Goal: Complete application form: Complete application form

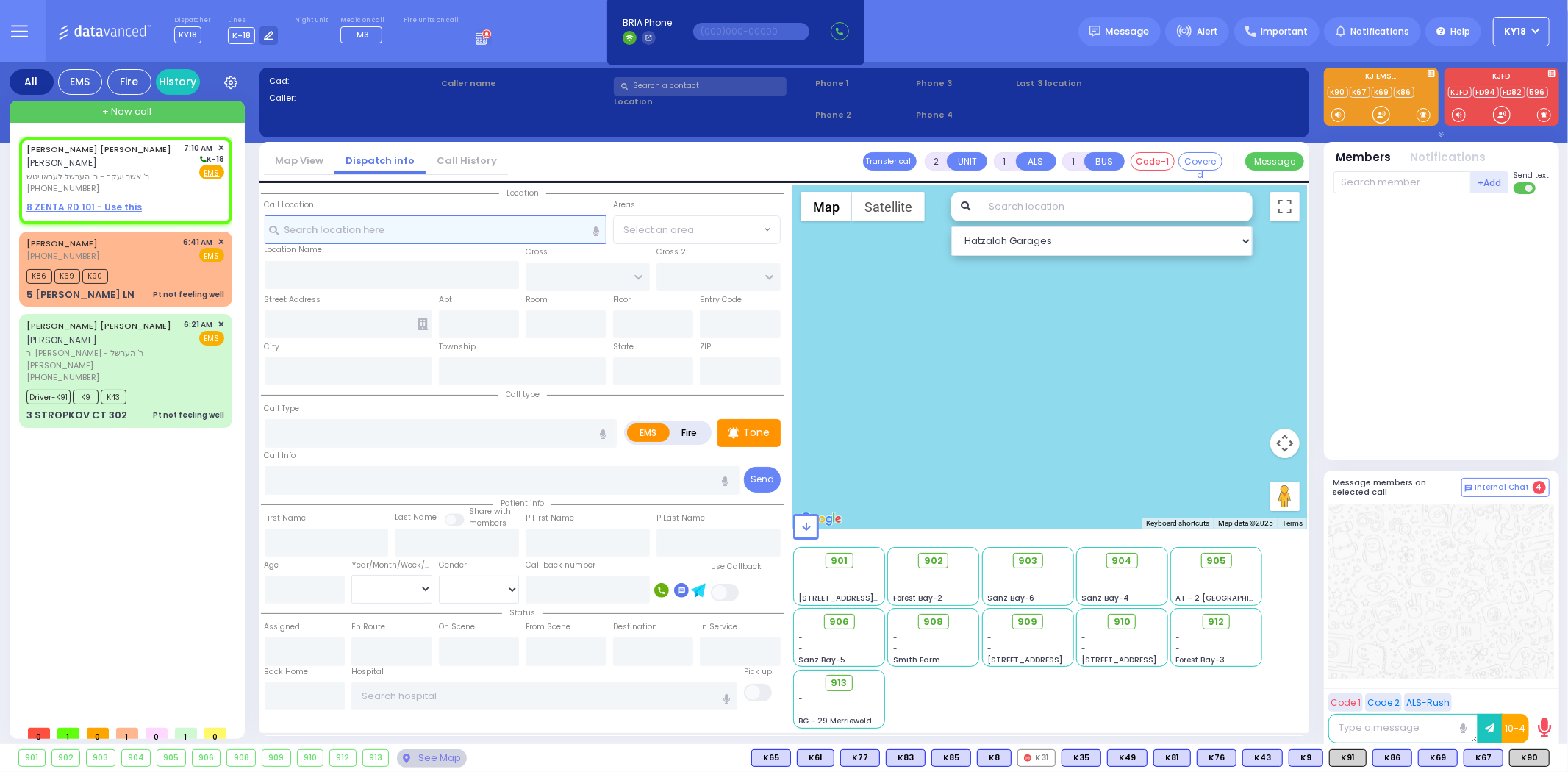
select select
radio input "true"
type input "[PERSON_NAME]"
select select
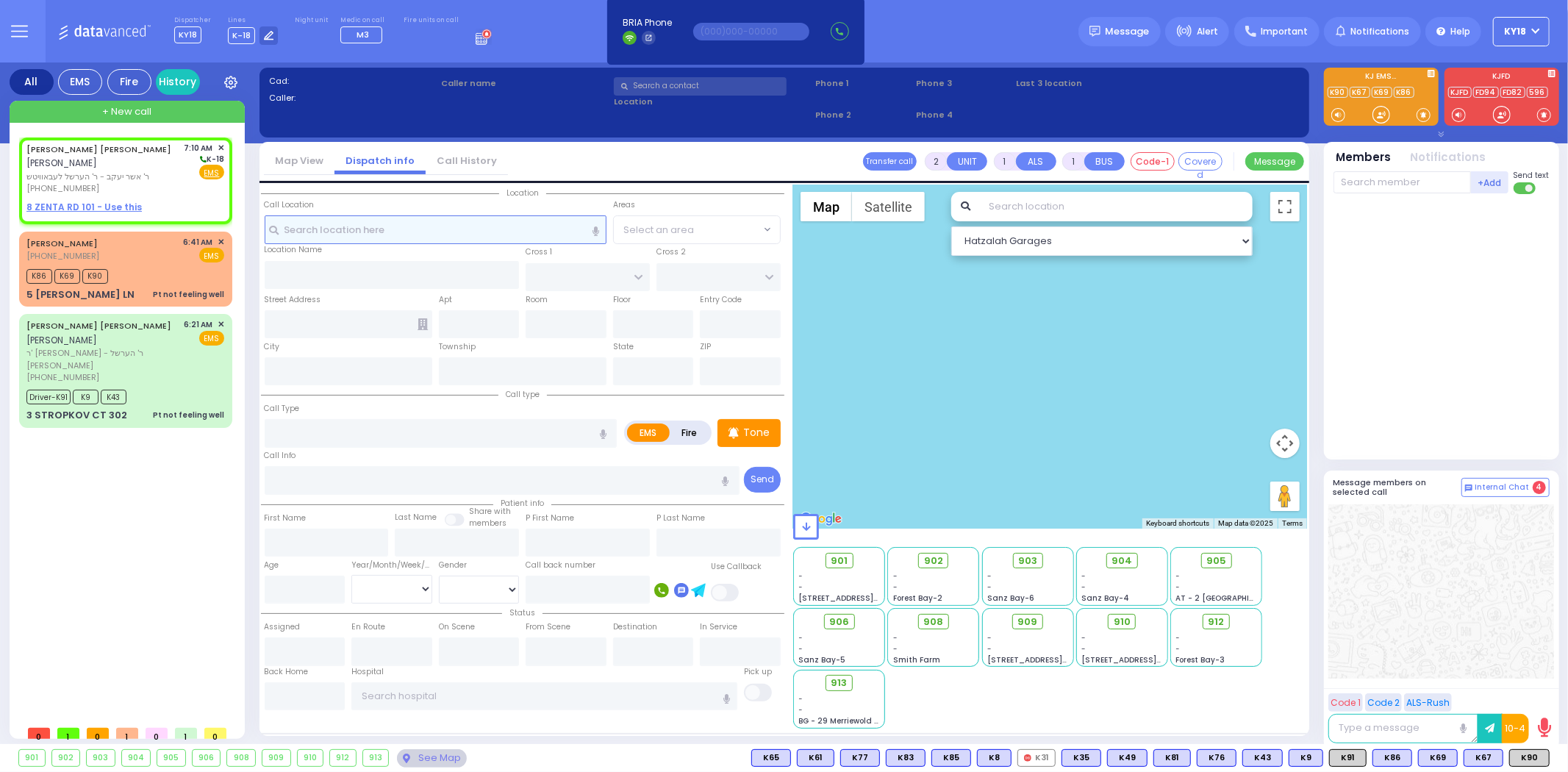
type input "07:10"
select select "Hatzalah Garages"
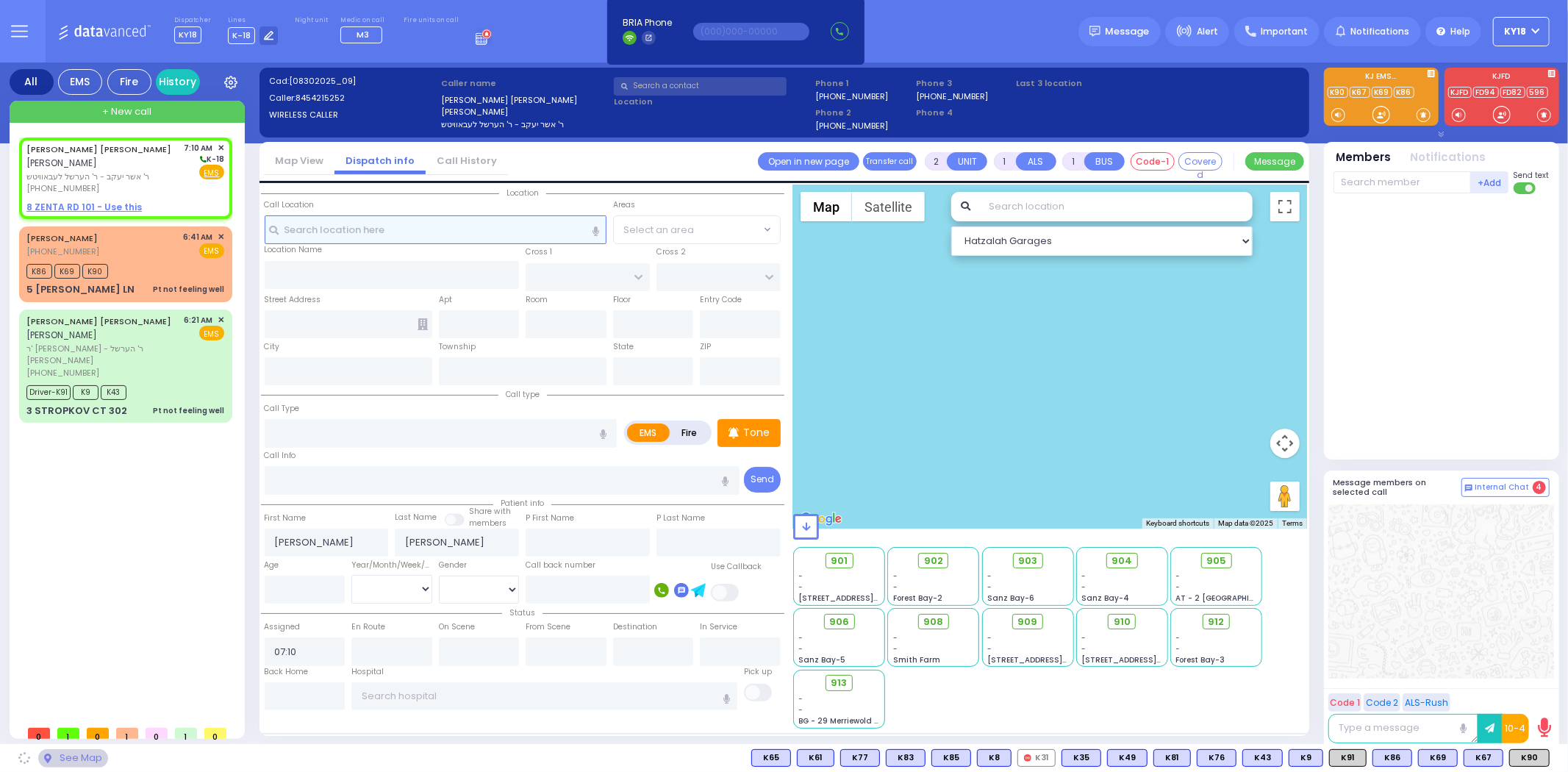
select select
radio input "true"
select select
select select "Hatzalah Garages"
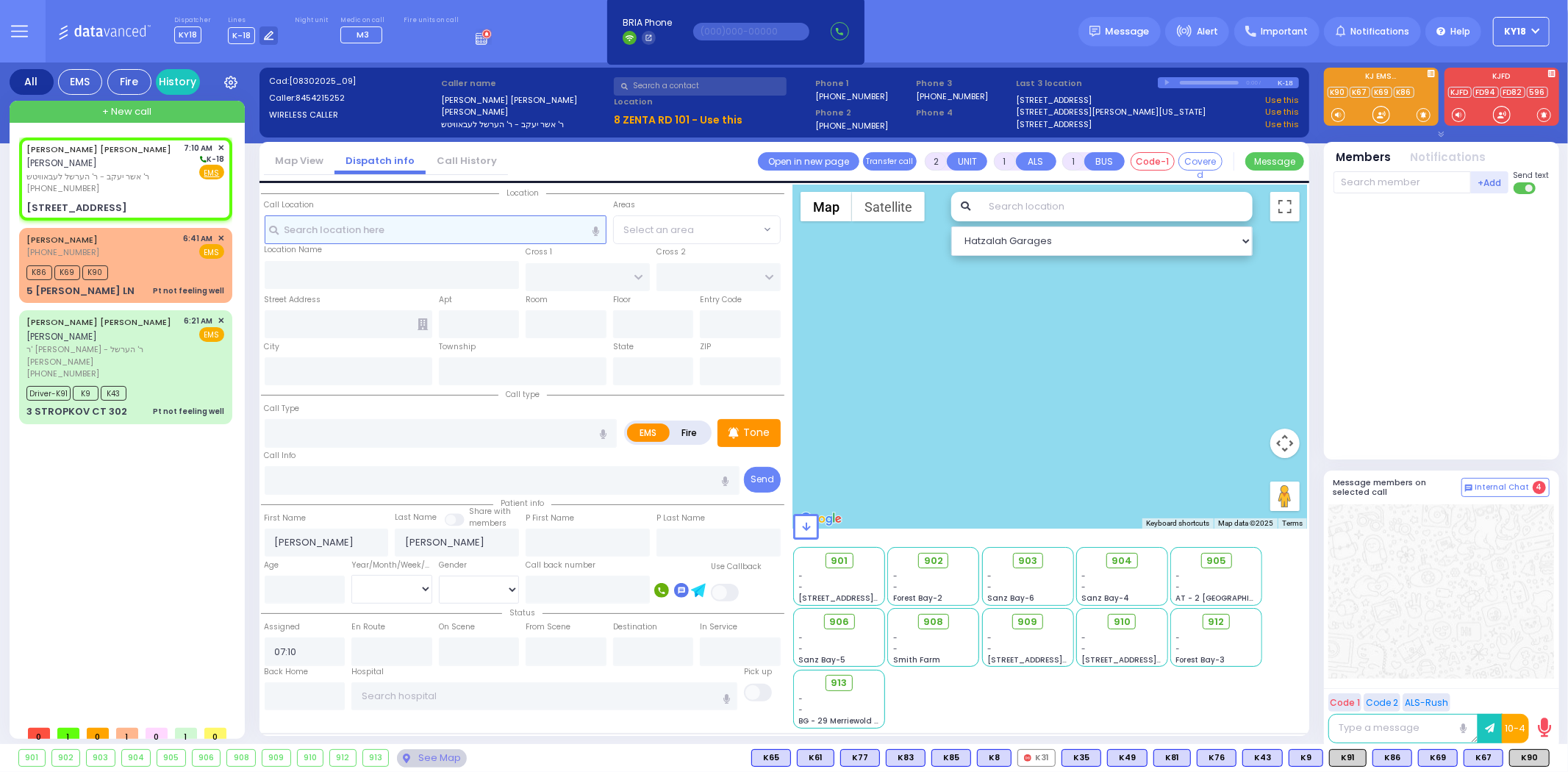
select select
radio input "true"
select select
select select "Hatzalah Garages"
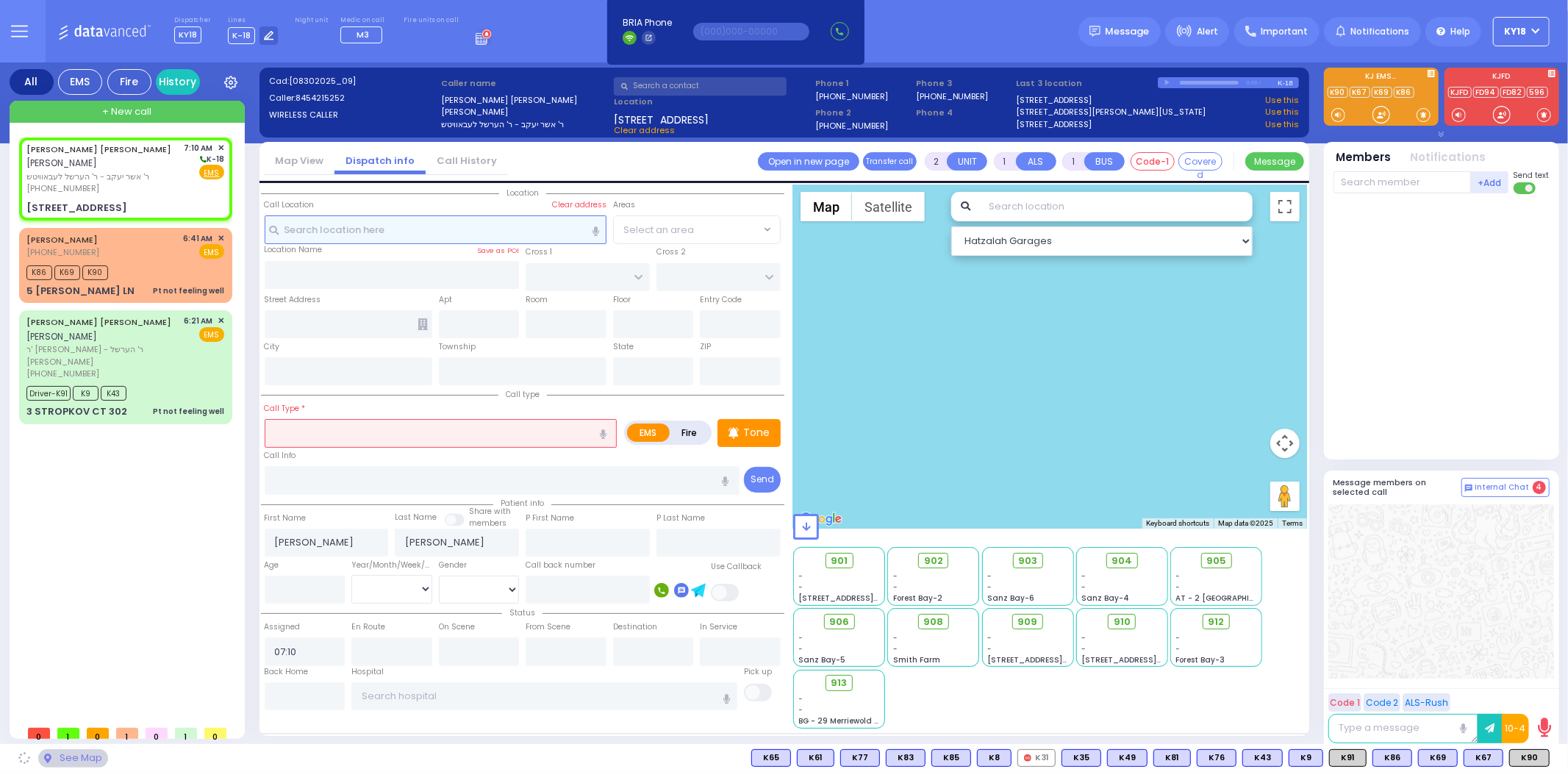
type input "ZENTA RD"
type input "[PERSON_NAME] BLVD"
type input "[STREET_ADDRESS]"
type input "101"
type input "Monroe"
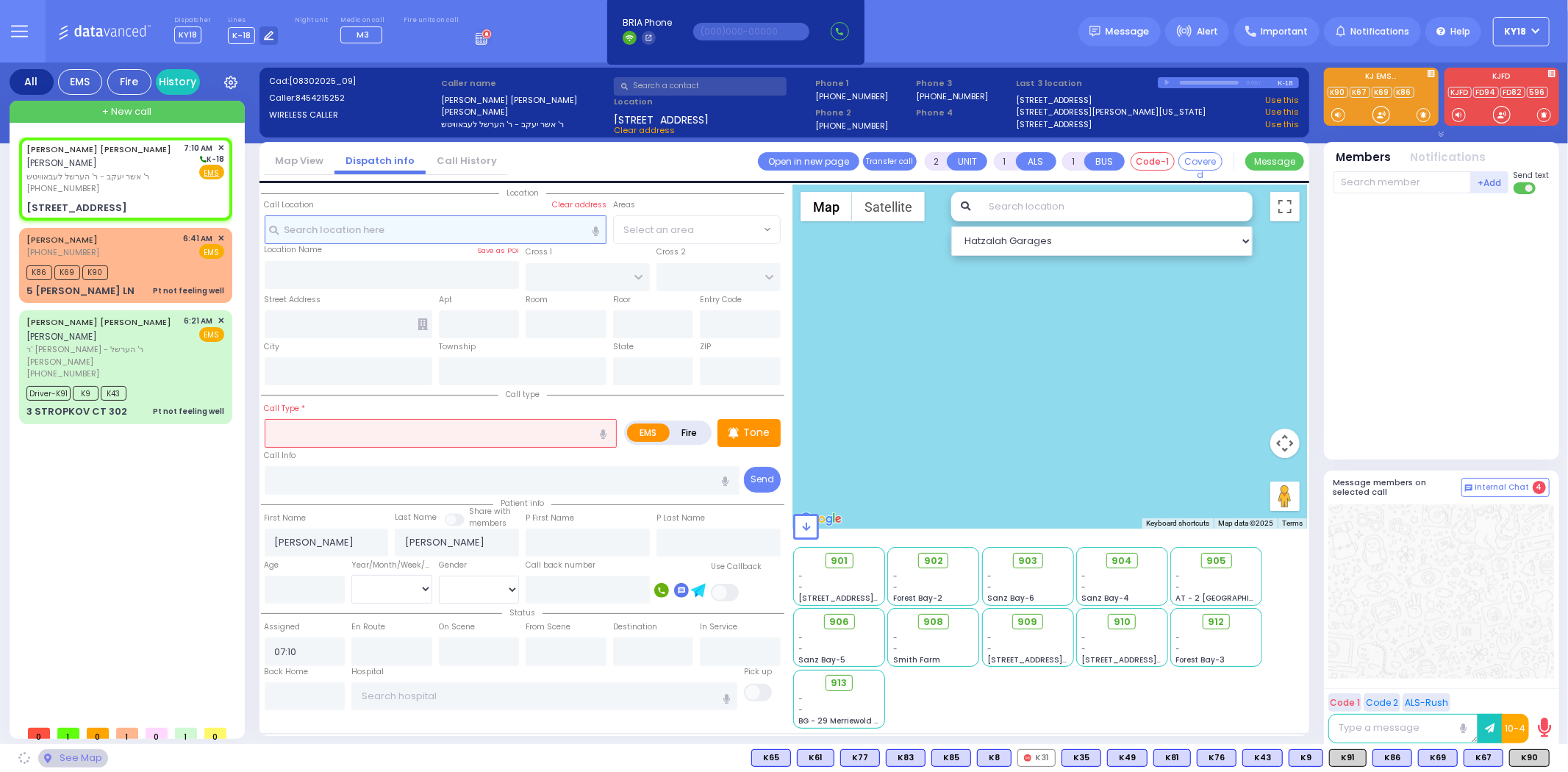
type input "[US_STATE]"
type input "10950"
select select "SECTION 2"
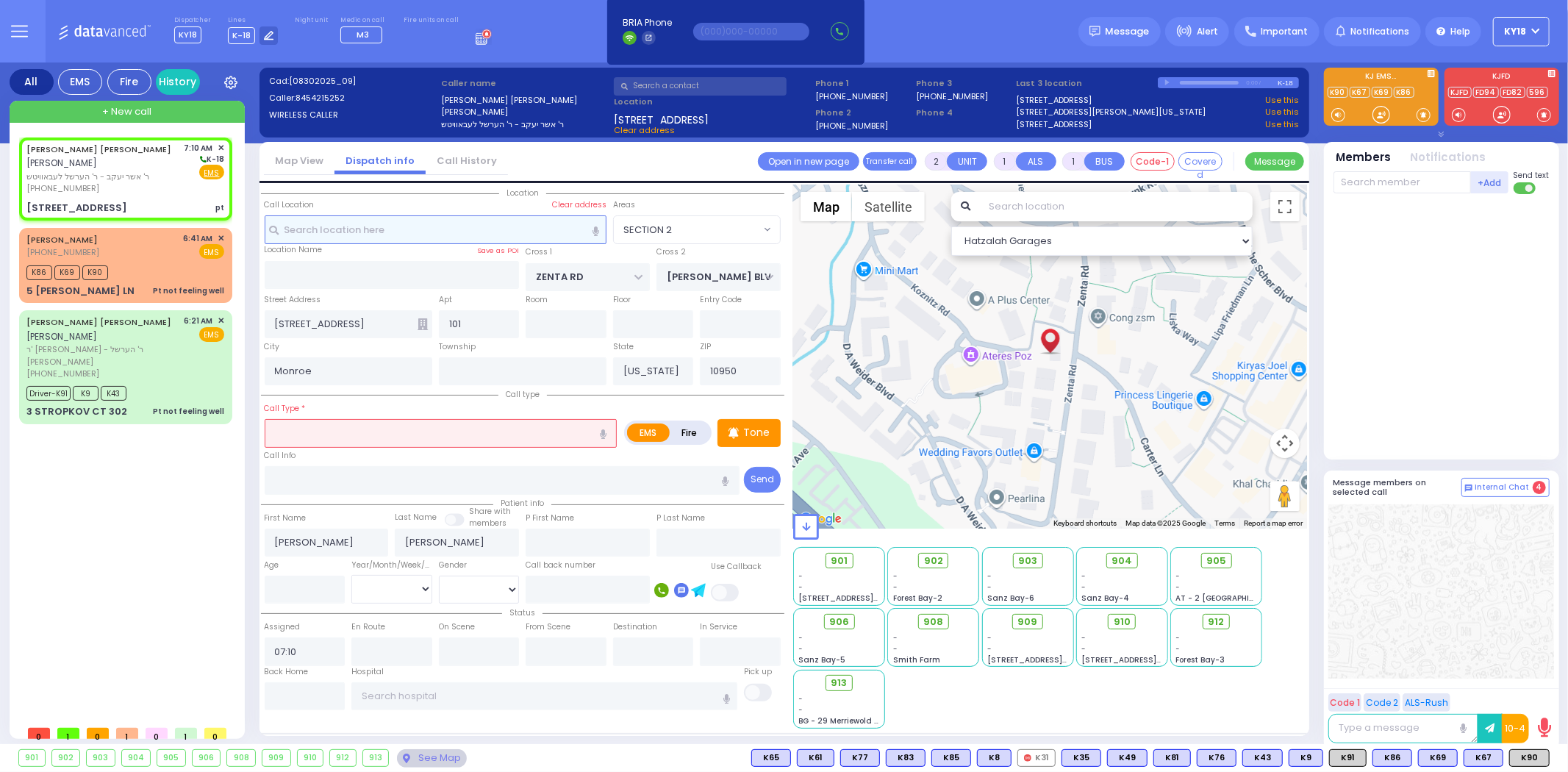
select select
type input "pt"
radio input "true"
select select
select select "Hatzalah Garages"
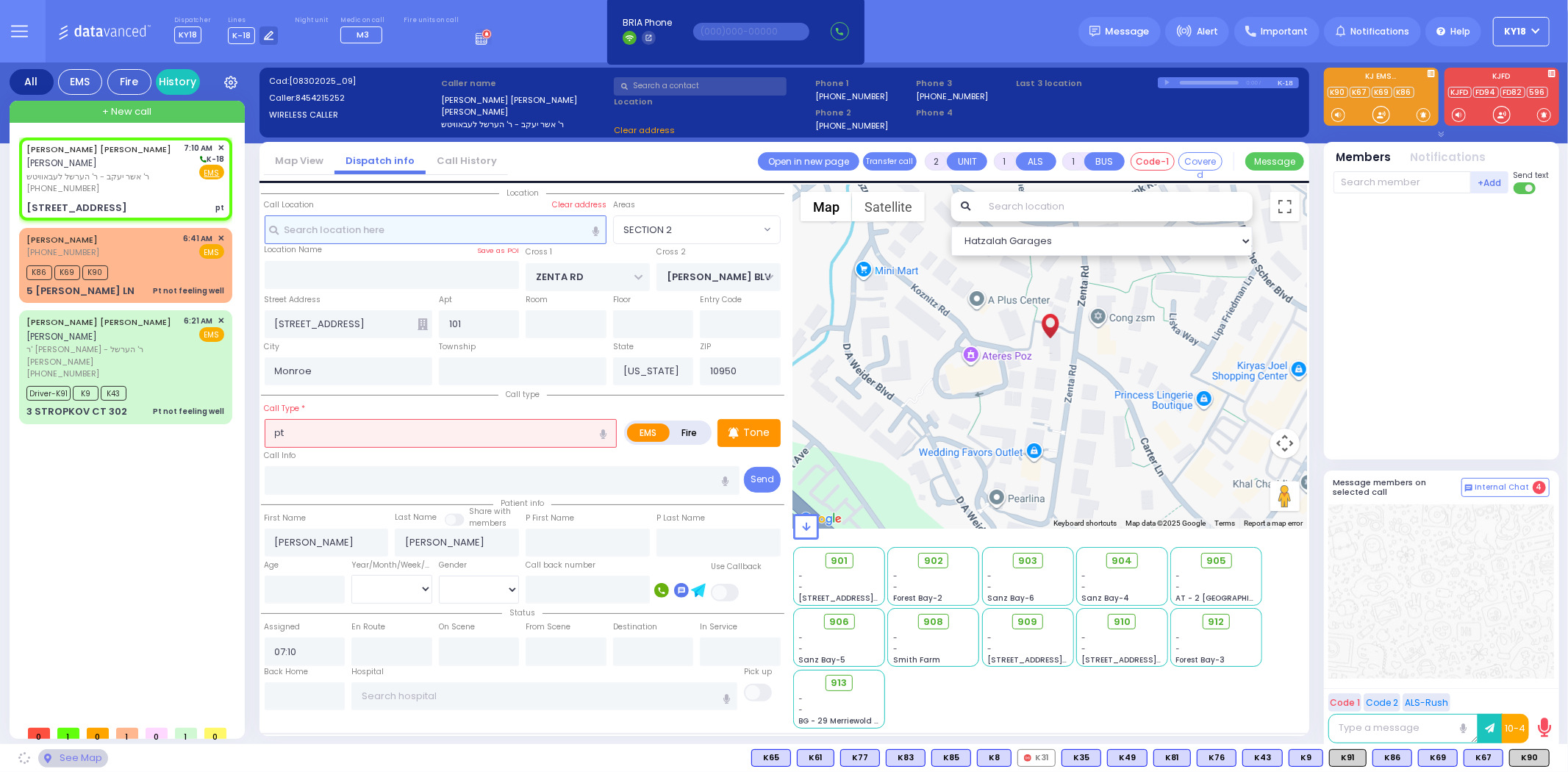
select select "SECTION 2"
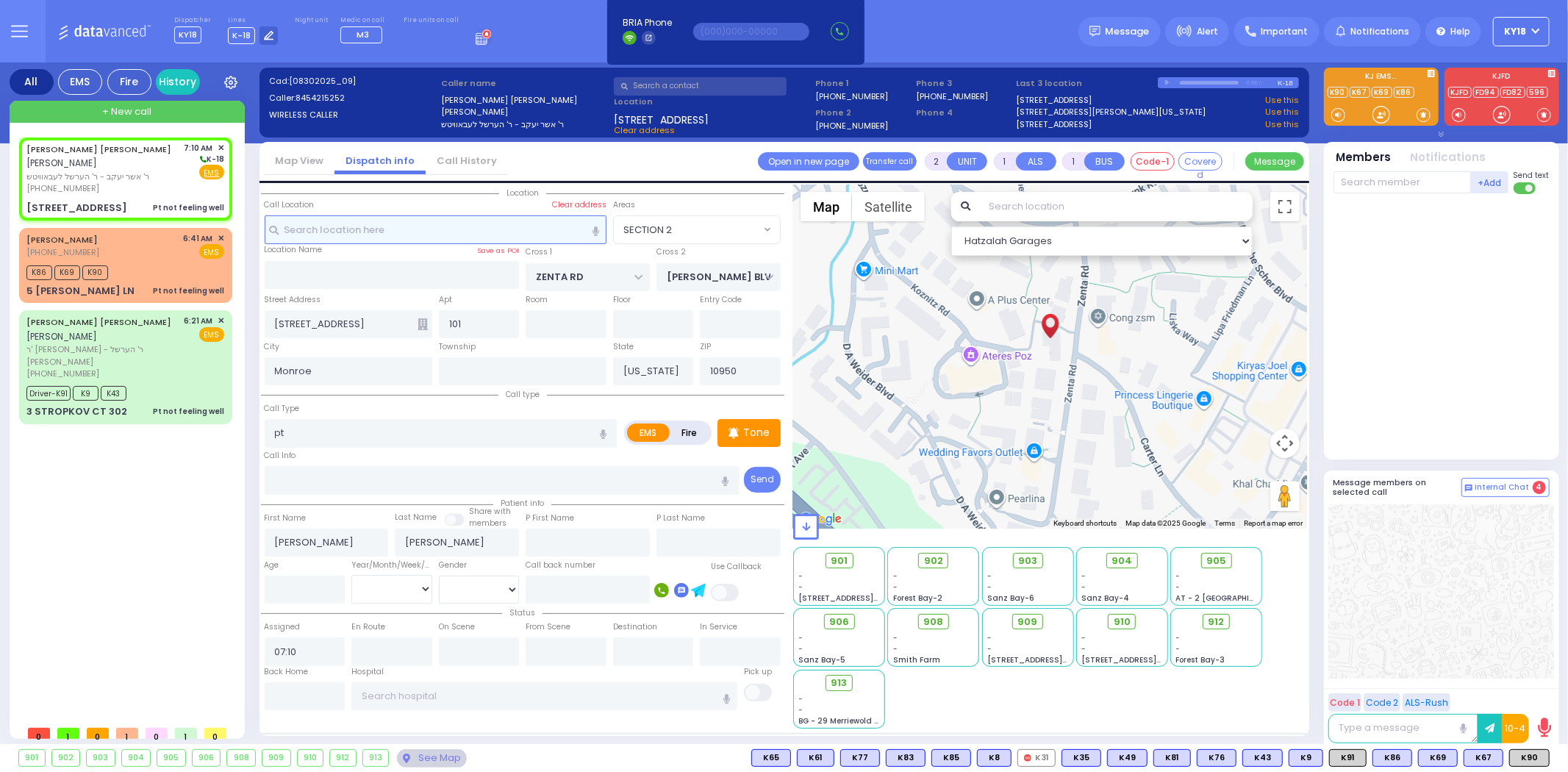
type input "1"
type input "0"
select select
type input "Pt not feeling well"
radio input "true"
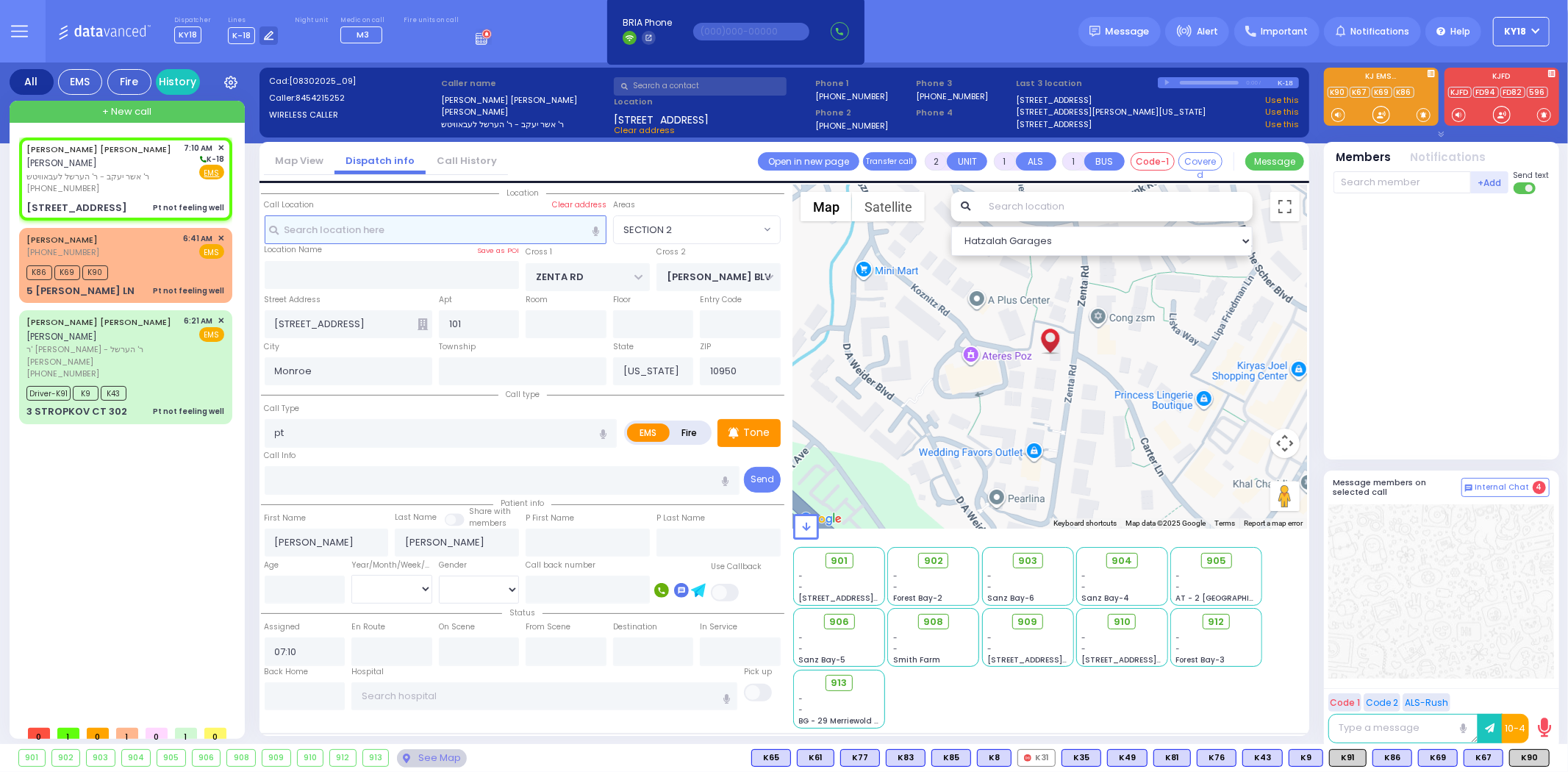
select select
select select "Hatzalah Garages"
select select "SECTION 2"
select select
radio input "true"
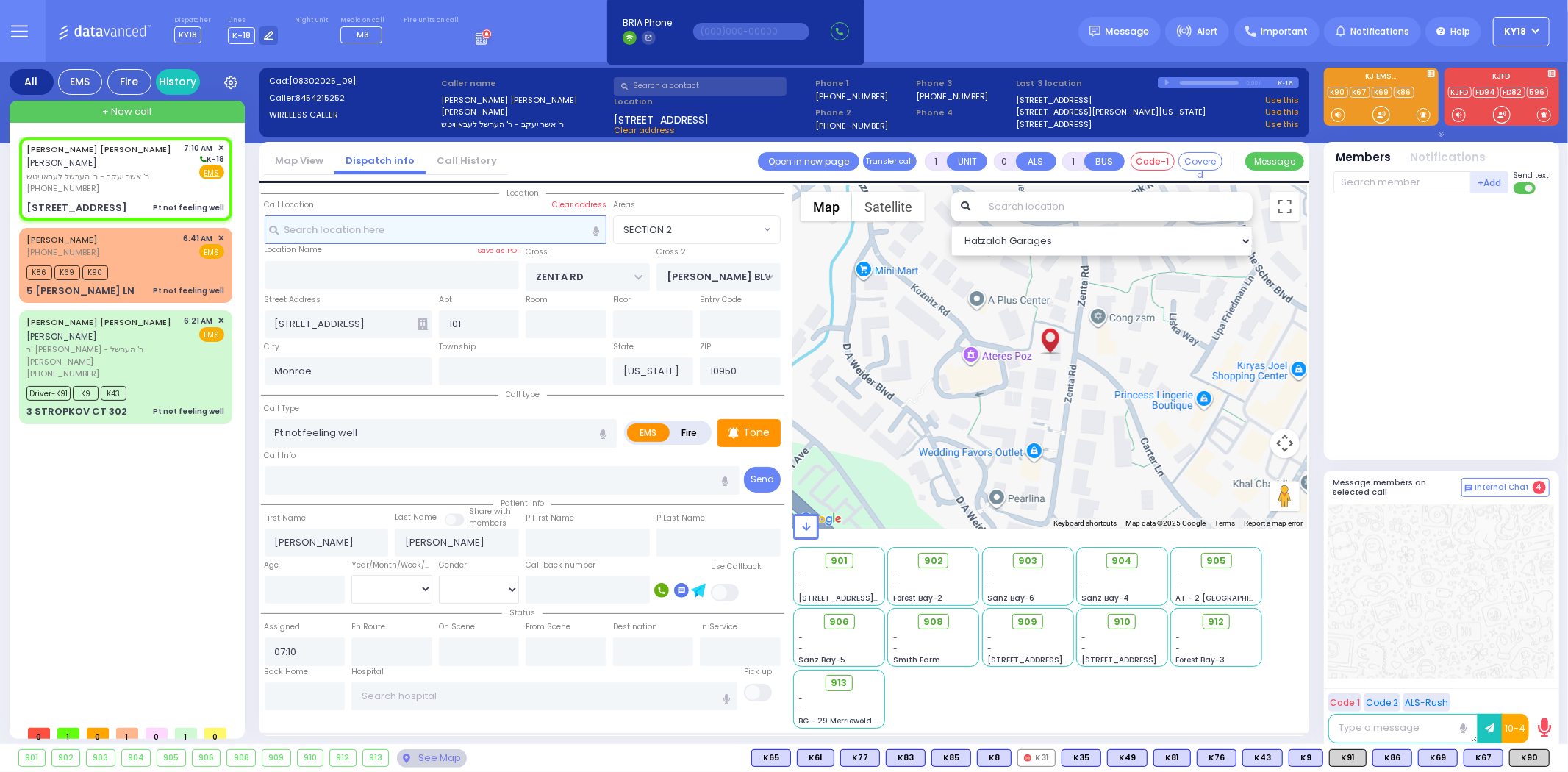
type input "14"
select select
select select "Hatzalah Garages"
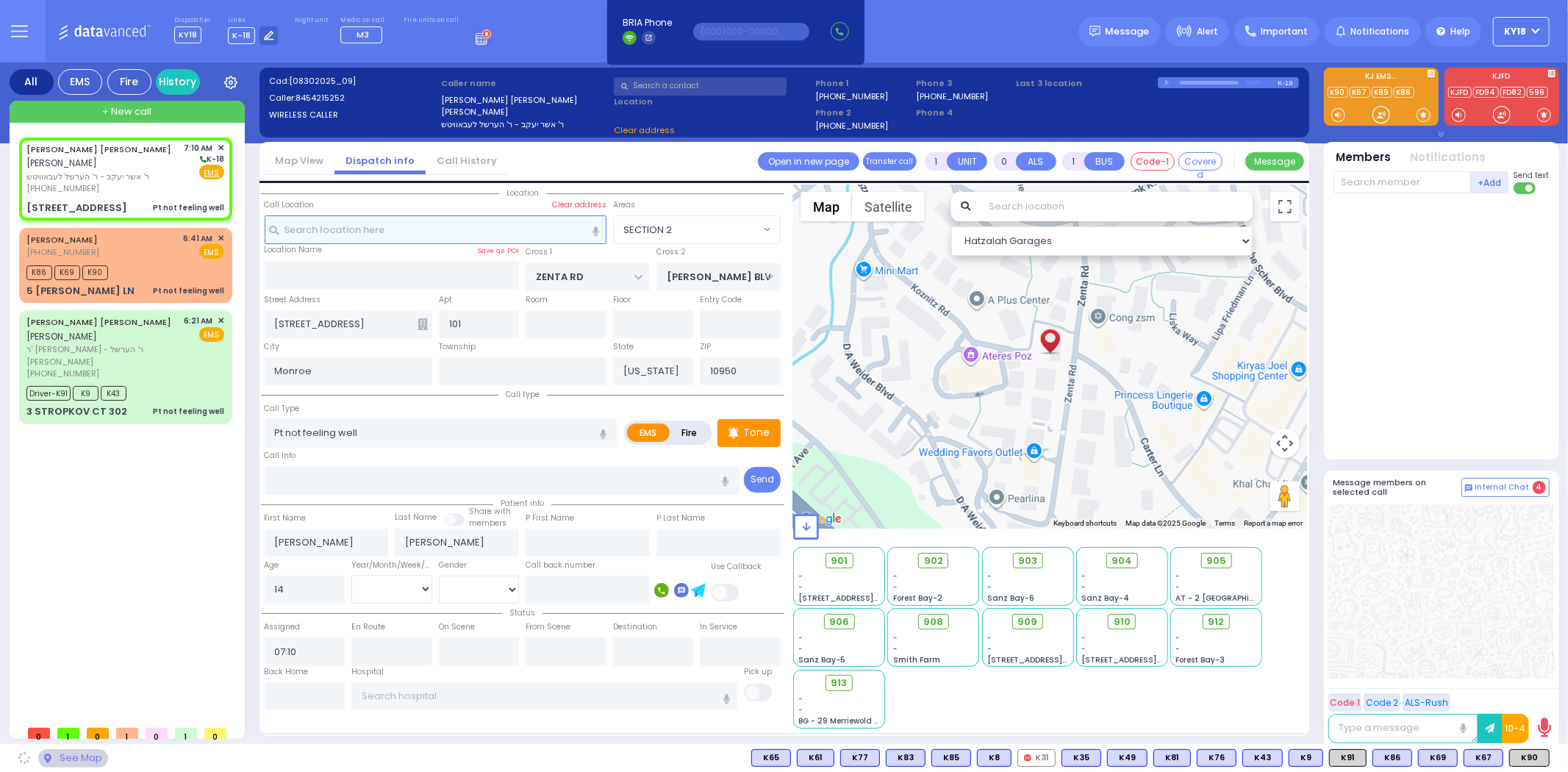
select select "SECTION 2"
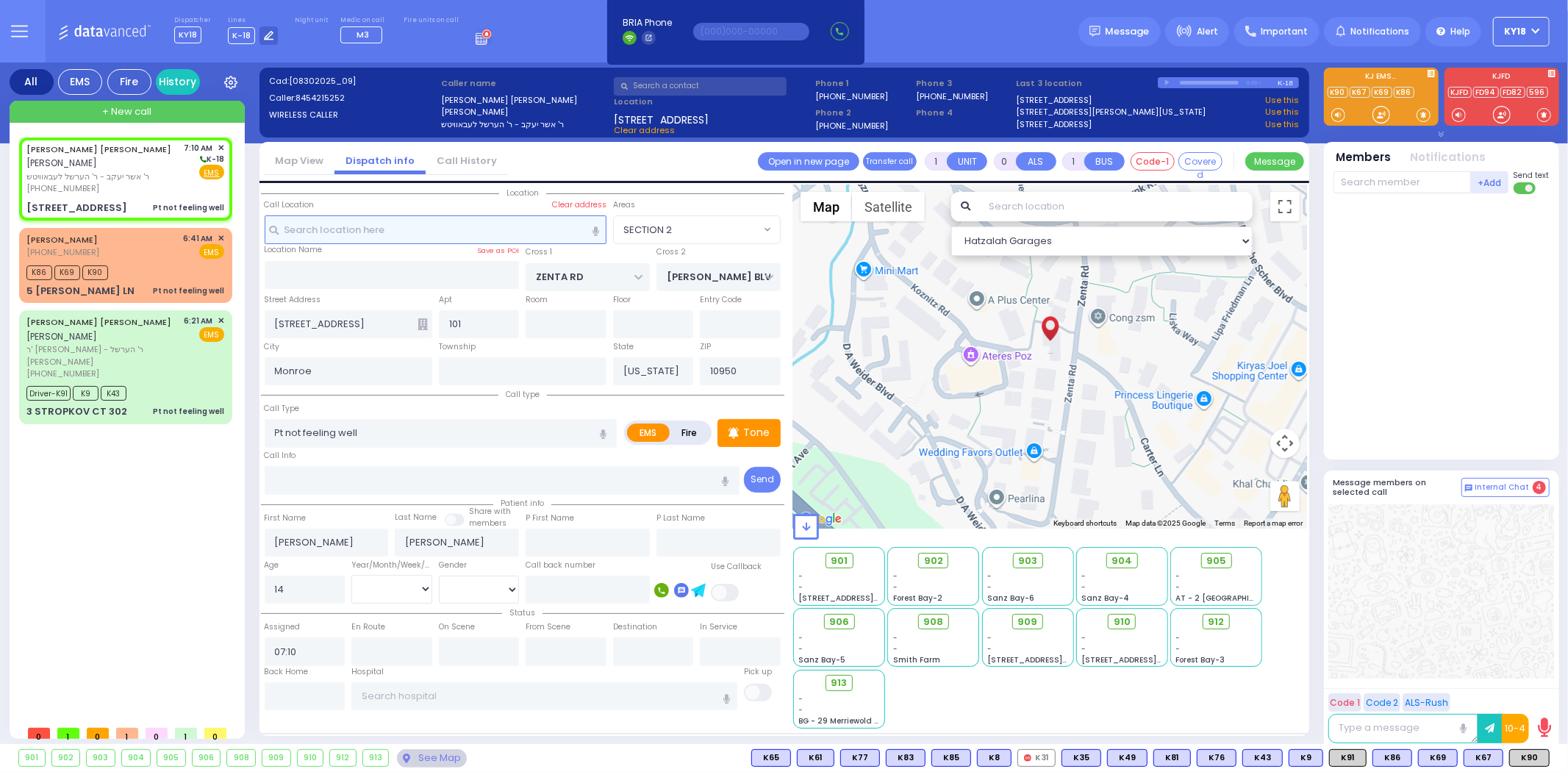
select select
radio input "true"
select select "Year"
select select "Hatzalah Garages"
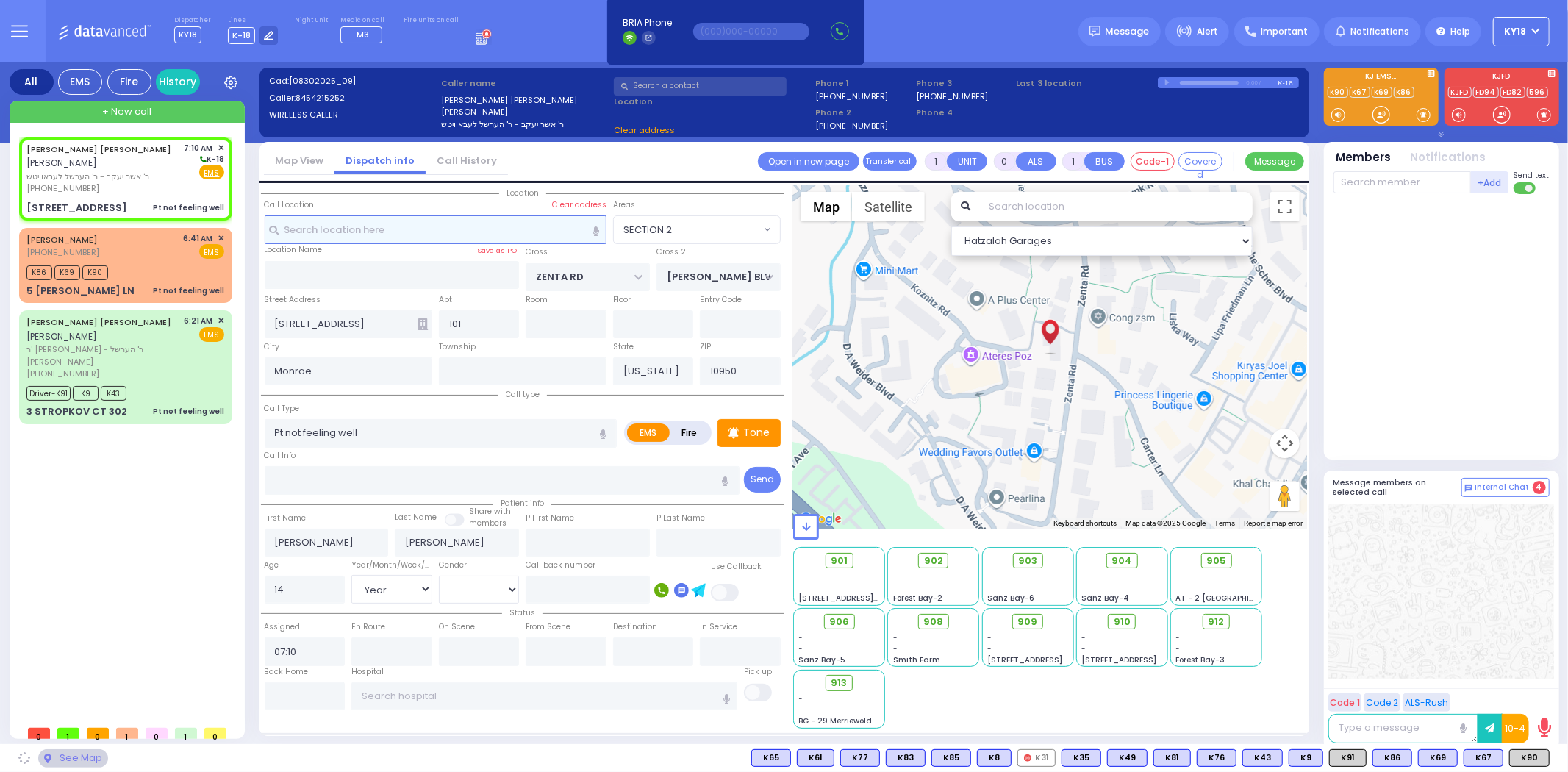
select select "SECTION 2"
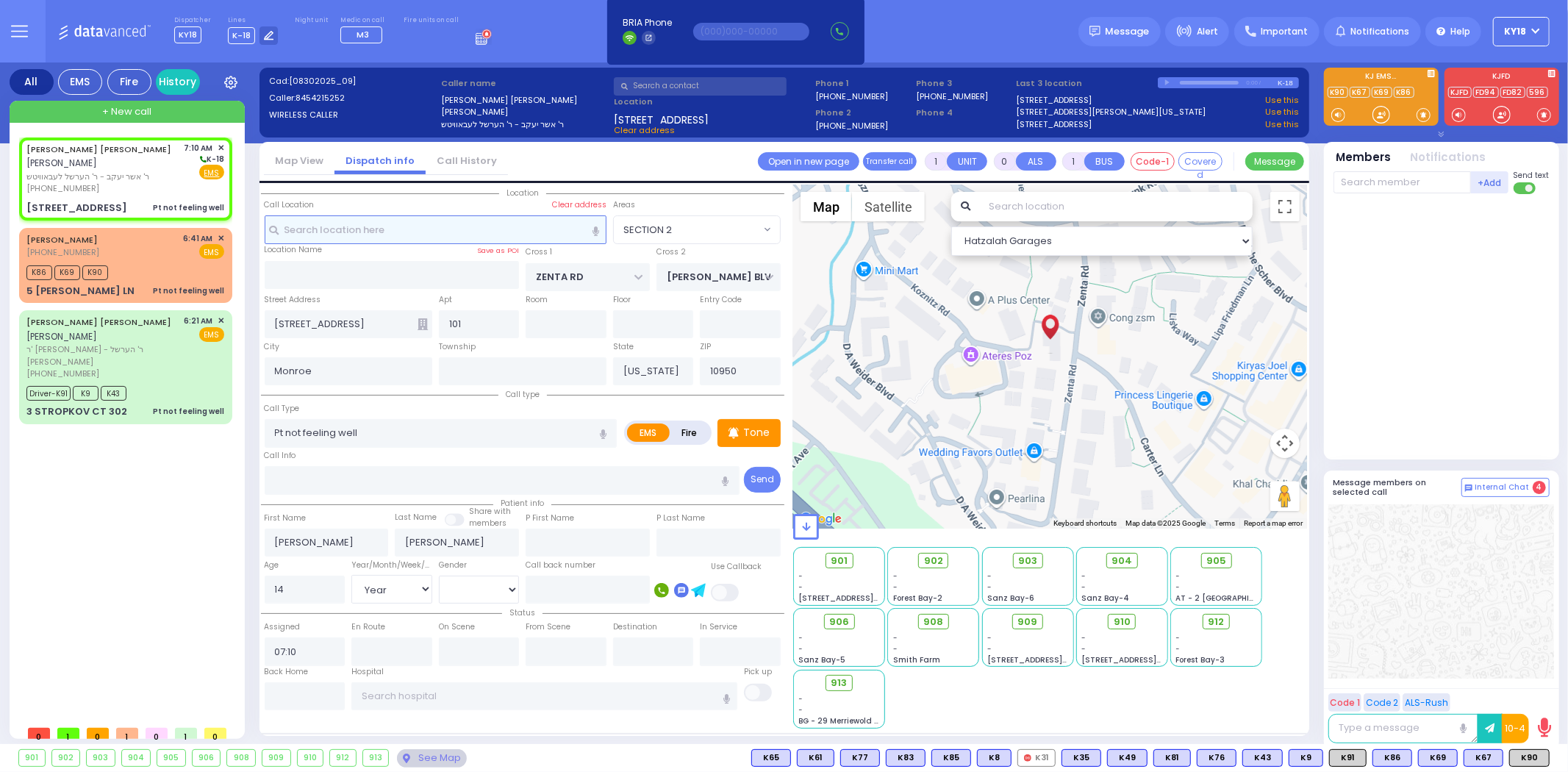
select select
radio input "true"
select select "Year"
select select "[DEMOGRAPHIC_DATA]"
select select "Hatzalah Garages"
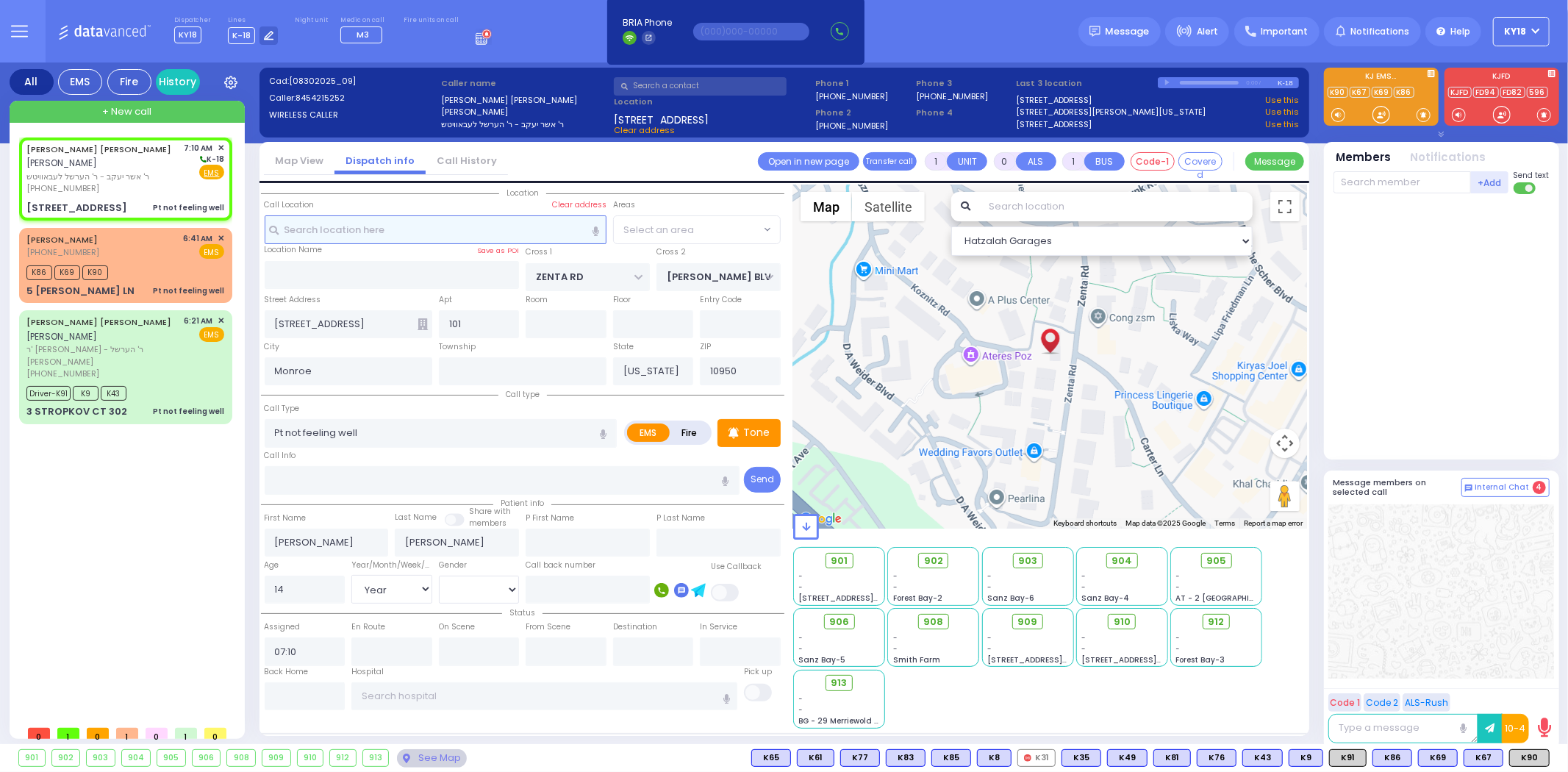
select select "SECTION 2"
select select
radio input "true"
select select "Year"
select select "[DEMOGRAPHIC_DATA]"
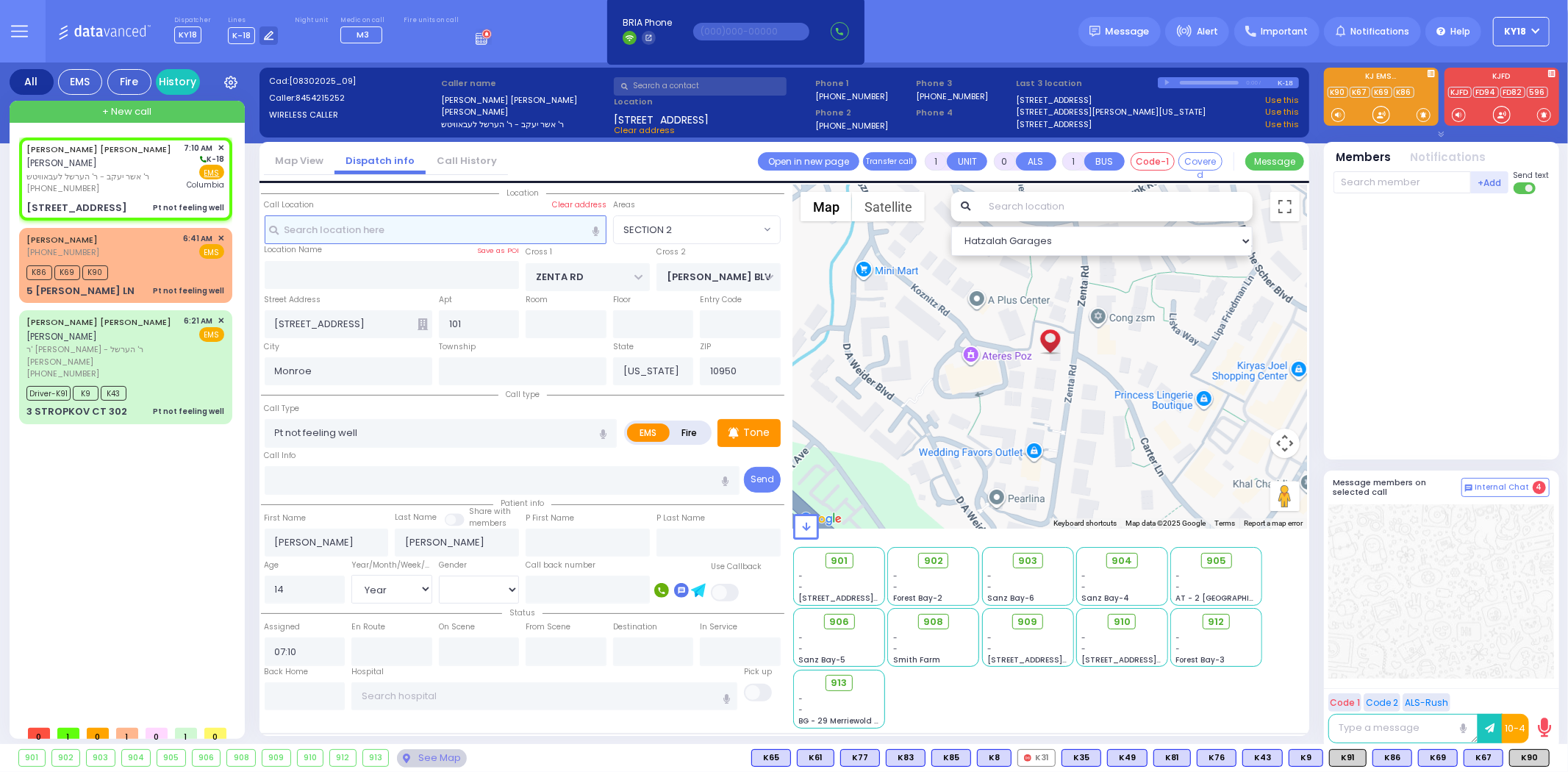
type input "[US_STATE][GEOGRAPHIC_DATA]- [GEOGRAPHIC_DATA]"
select select "Hatzalah Garages"
select select "SECTION 2"
select select
radio input "true"
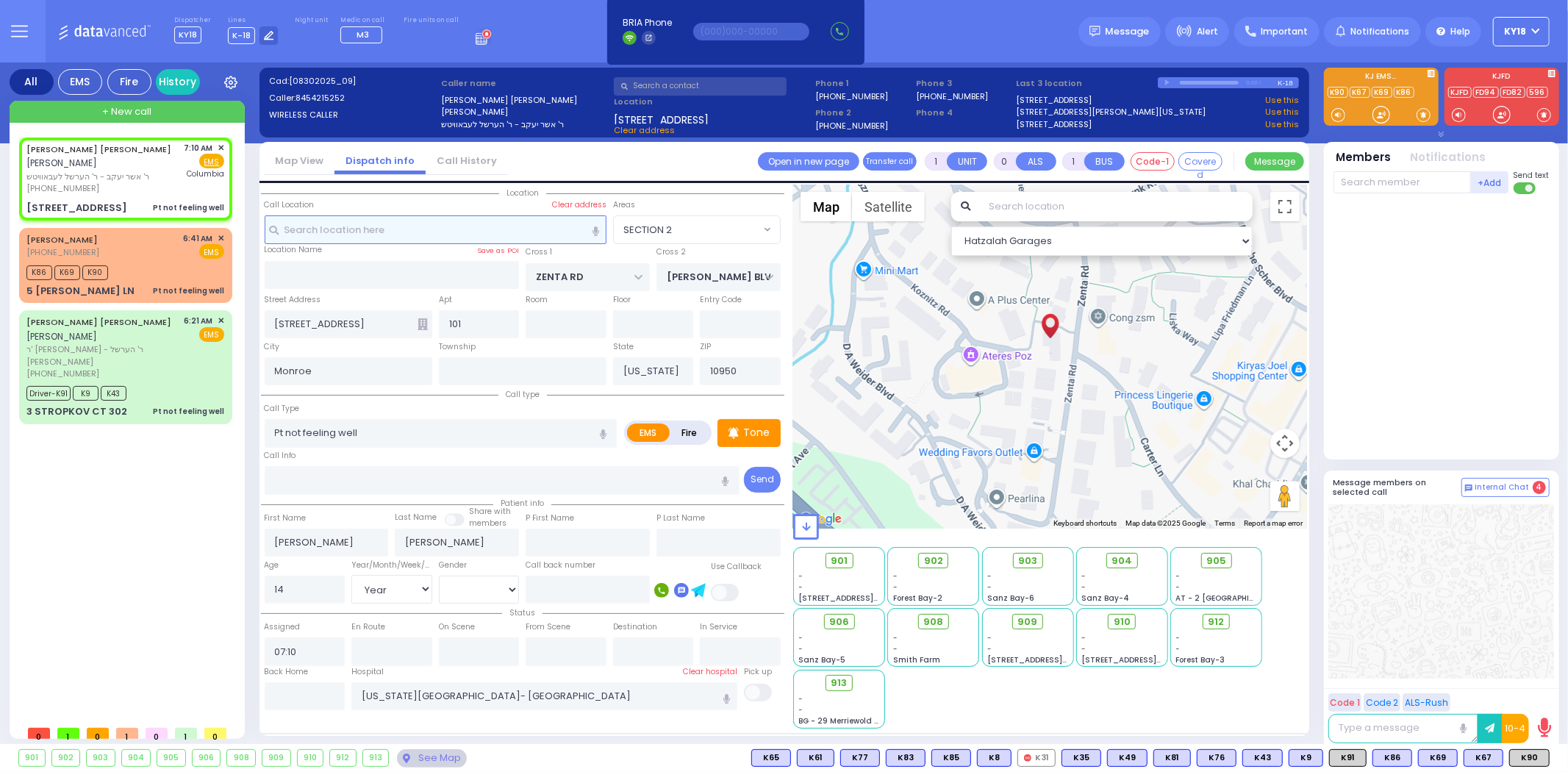
select select "Year"
select select "[DEMOGRAPHIC_DATA]"
select select "Hatzalah Garages"
select select "SECTION 2"
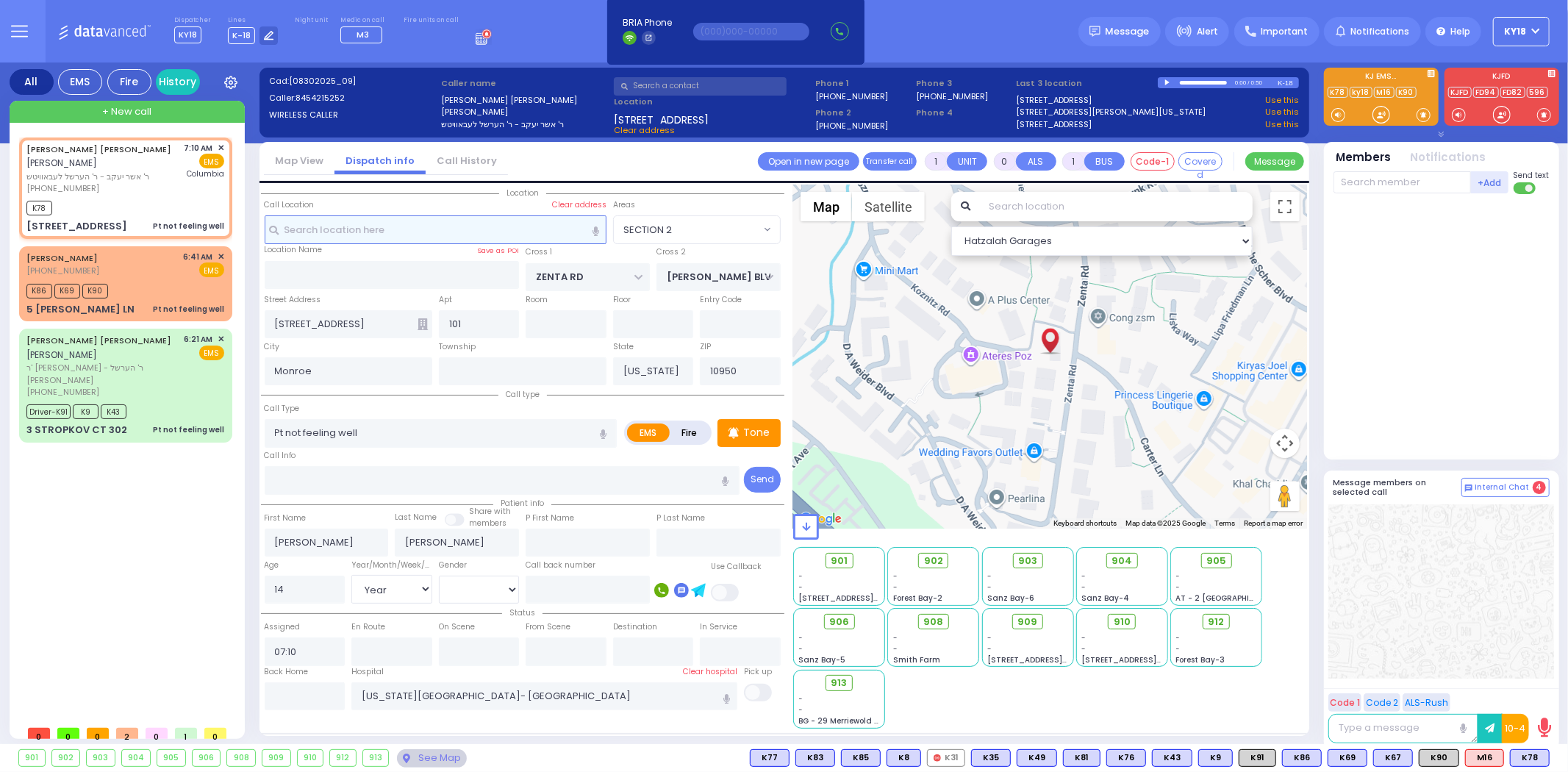
select select
radio input "true"
select select "Year"
select select "[DEMOGRAPHIC_DATA]"
type input "07:12"
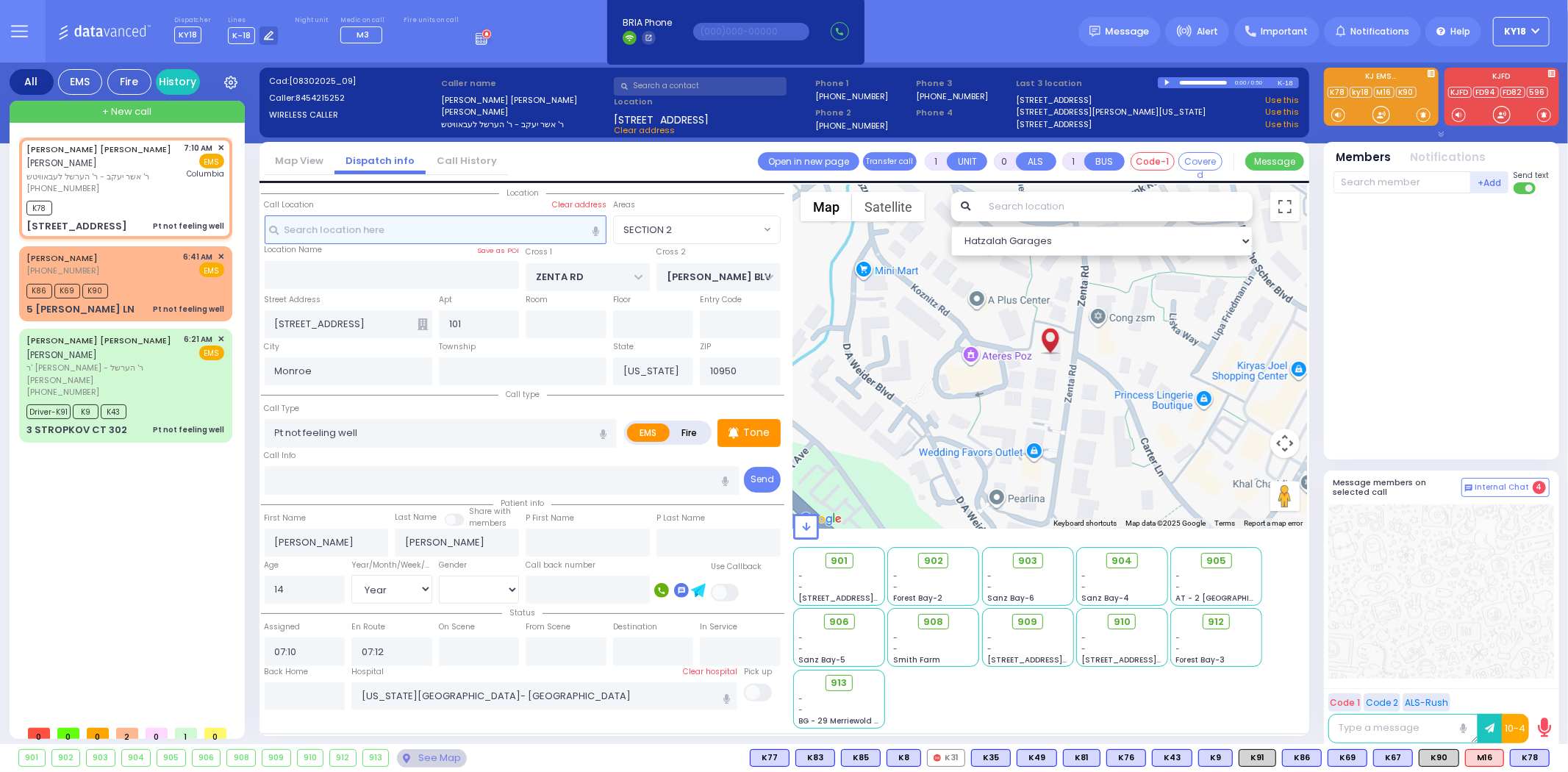
select select "Hatzalah Garages"
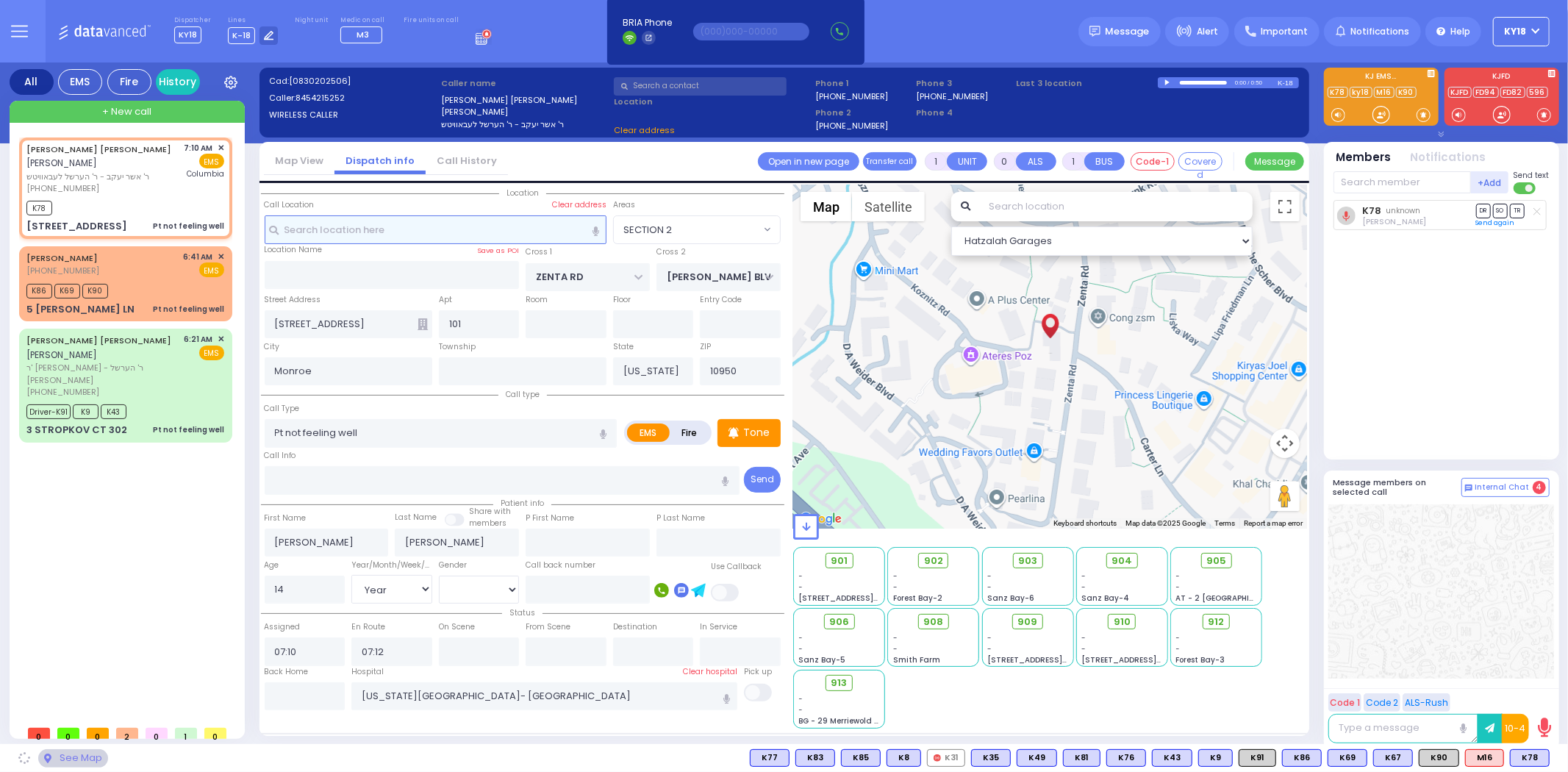
select select "SECTION 2"
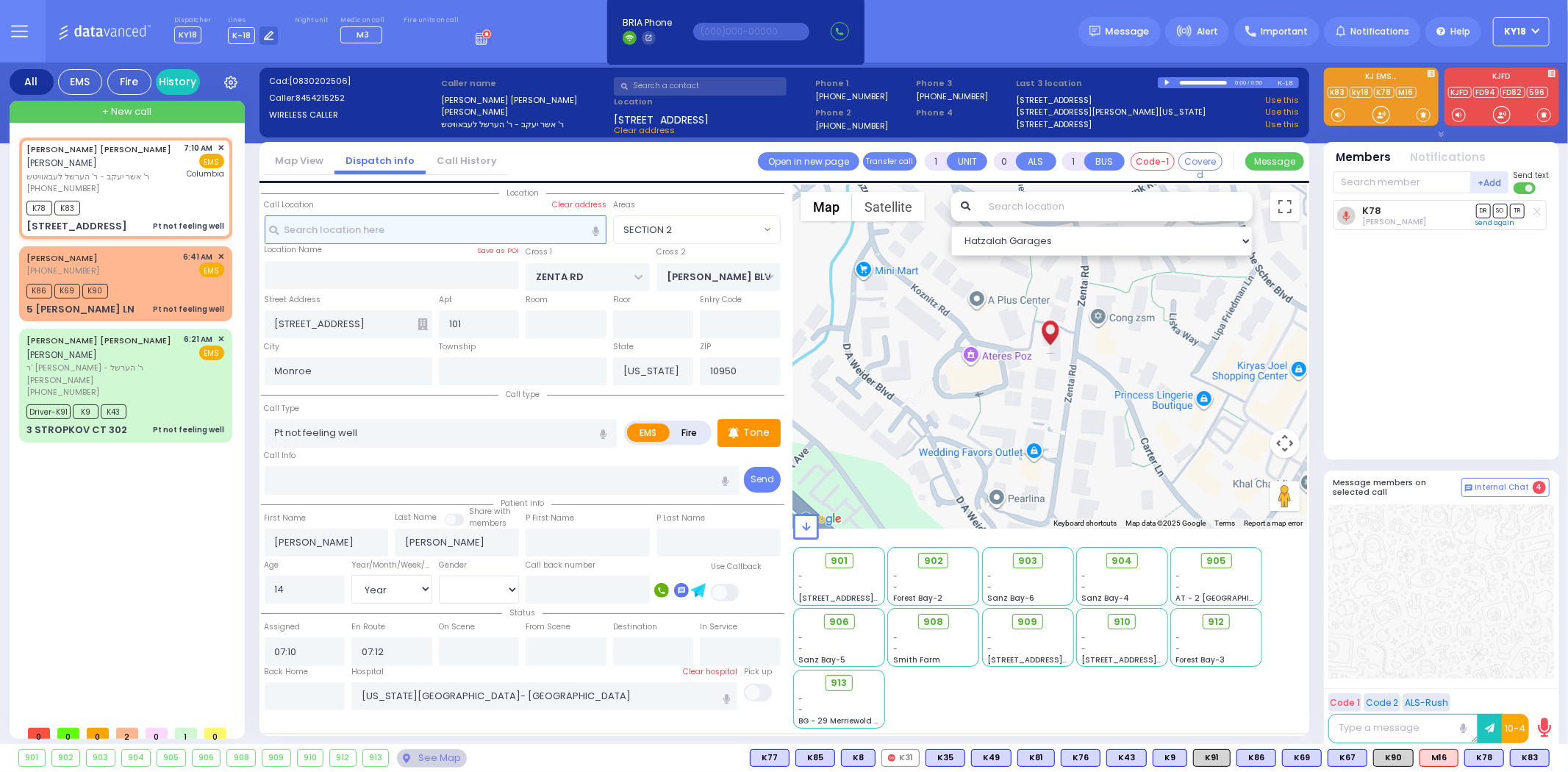
select select
radio input "true"
select select "Year"
select select "[DEMOGRAPHIC_DATA]"
select select "Hatzalah Garages"
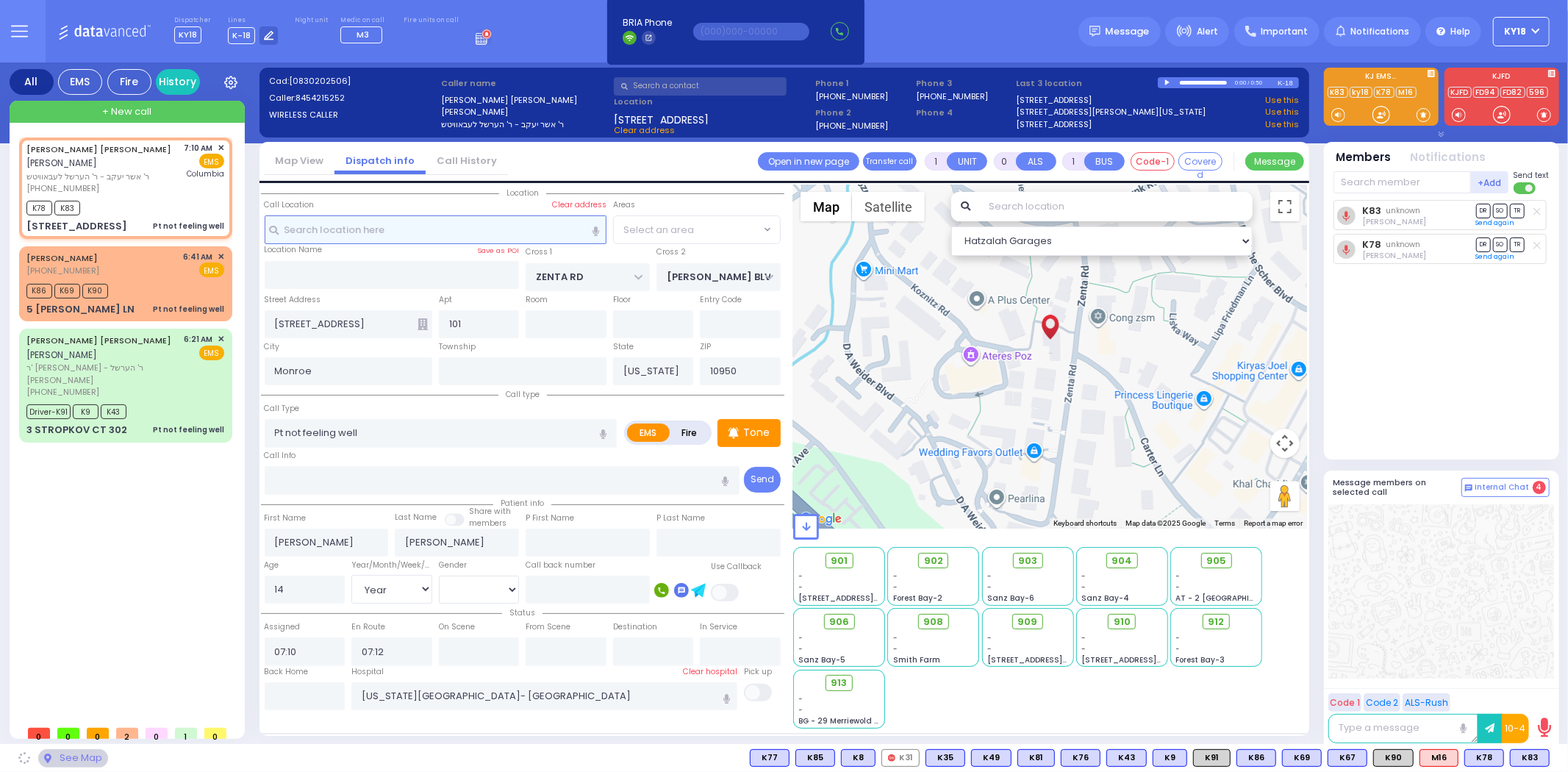
select select "SECTION 2"
select select
radio input "true"
select select "Year"
select select "[DEMOGRAPHIC_DATA]"
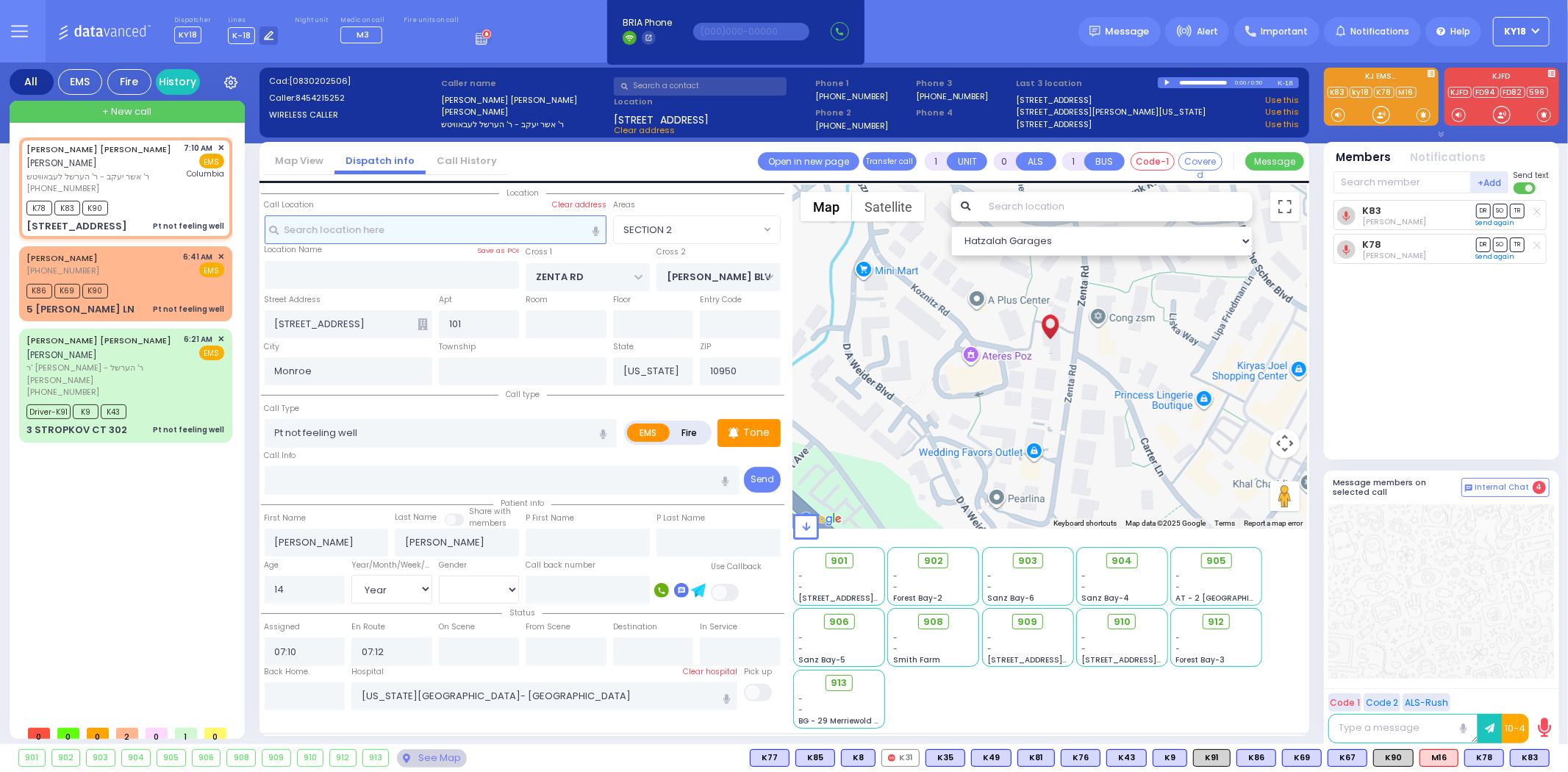
select select "Hatzalah Garages"
select select "SECTION 2"
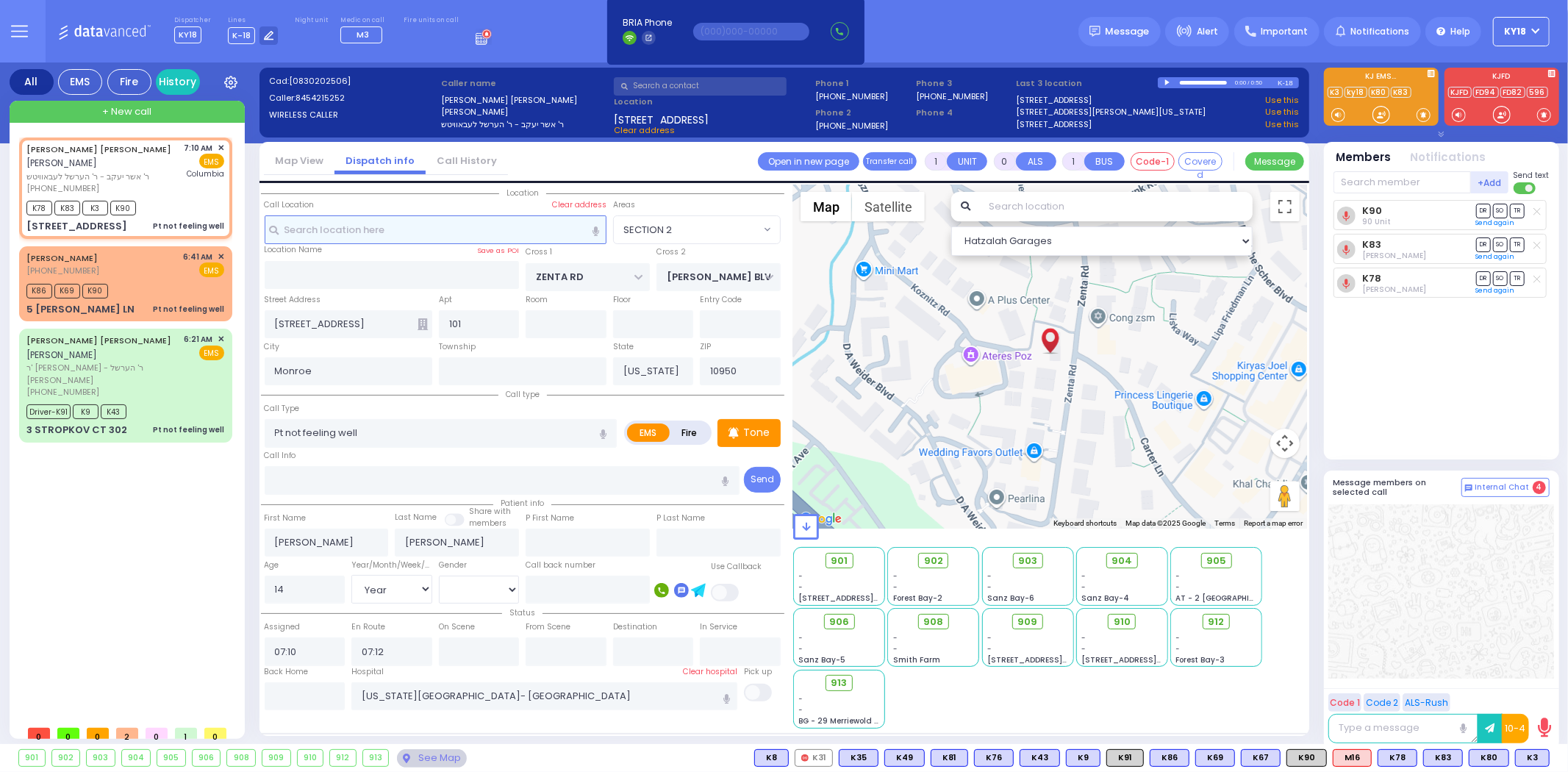
select select
radio input "true"
select select "Year"
select select "[DEMOGRAPHIC_DATA]"
select select "Hatzalah Garages"
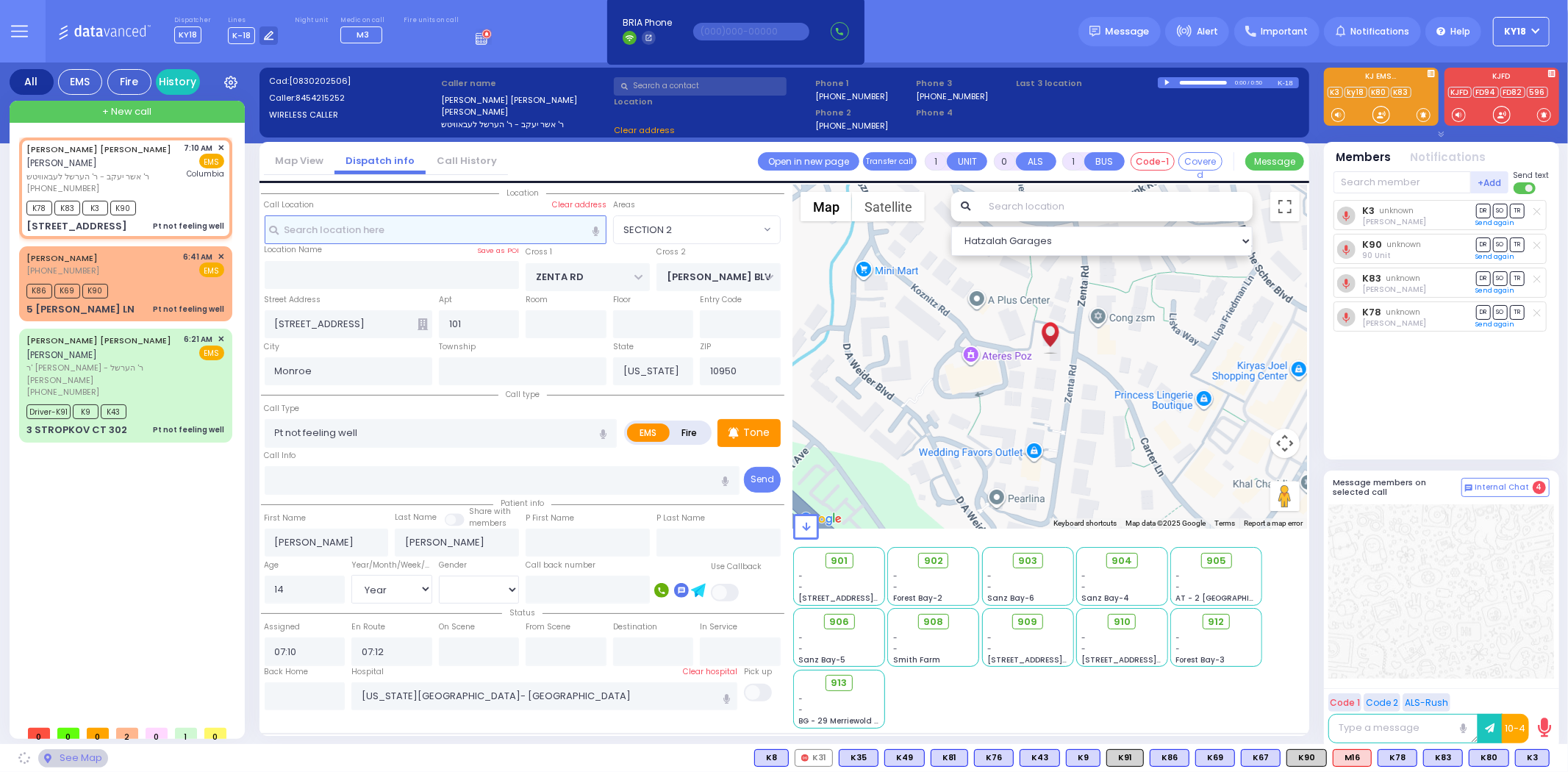
select select "SECTION 2"
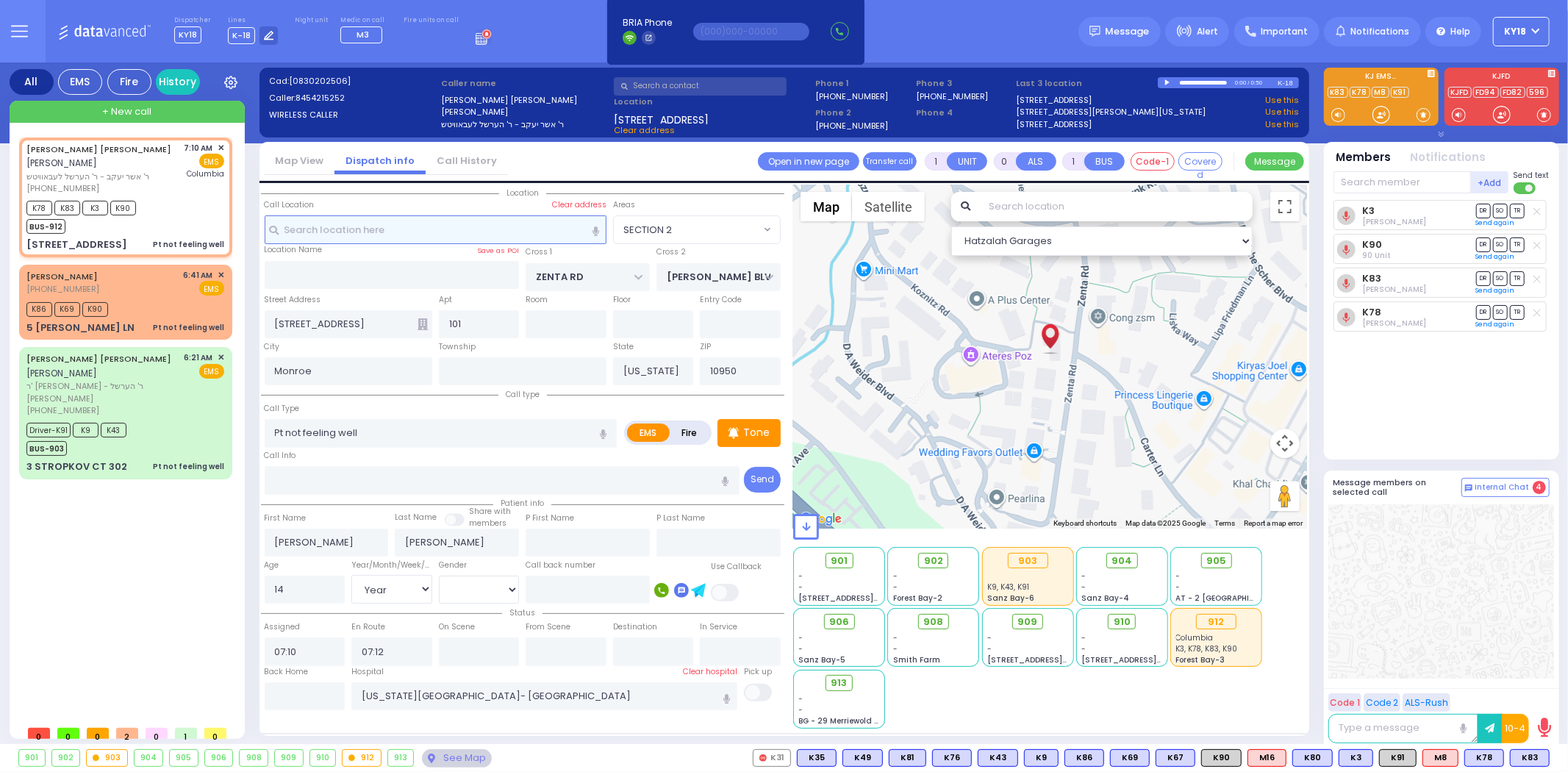
select select
radio input "true"
select select "Year"
select select "[DEMOGRAPHIC_DATA]"
select select "Hatzalah Garages"
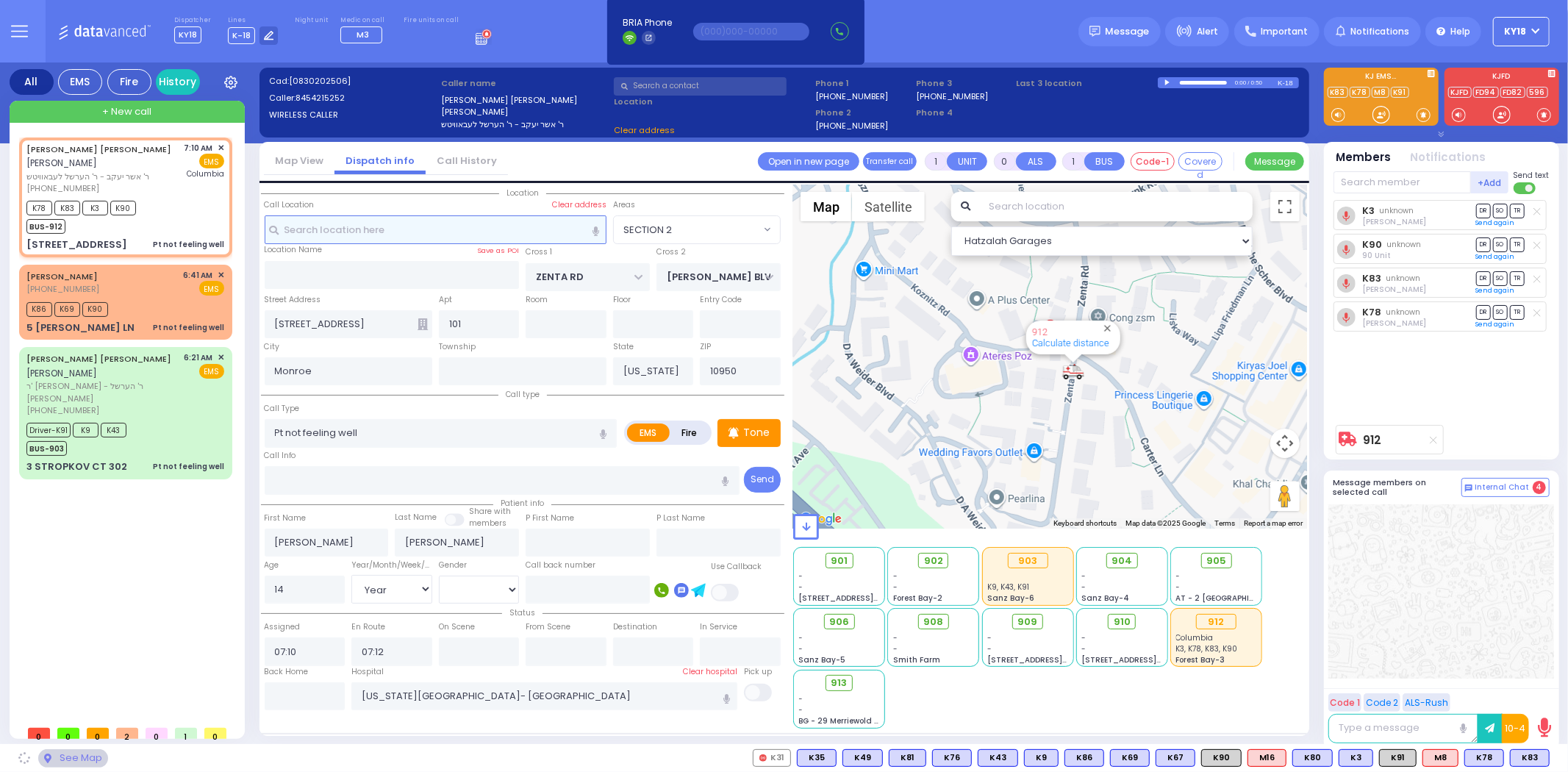
select select "SECTION 2"
